Goal: Navigation & Orientation: Find specific page/section

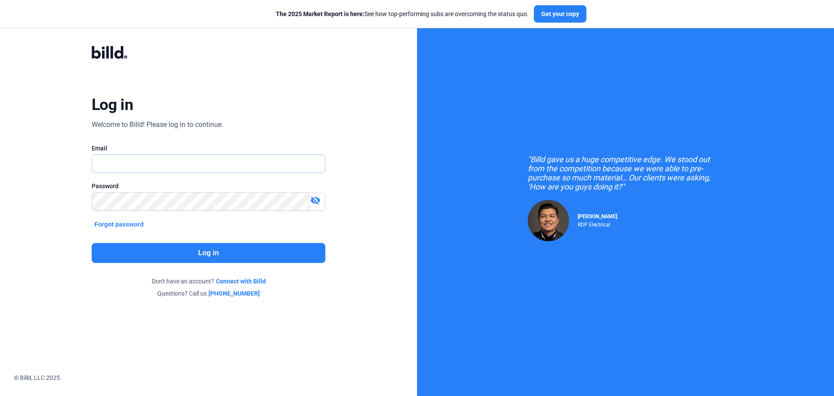
type input "[EMAIL_ADDRESS][DOMAIN_NAME]"
click at [155, 246] on div "Log in Welcome to Billd! Please log in to continue. Email [EMAIL_ADDRESS][DOMAI…" at bounding box center [208, 171] width 300 height 285
click at [156, 249] on button "Log in" at bounding box center [209, 253] width 234 height 20
